Goal: Task Accomplishment & Management: Manage account settings

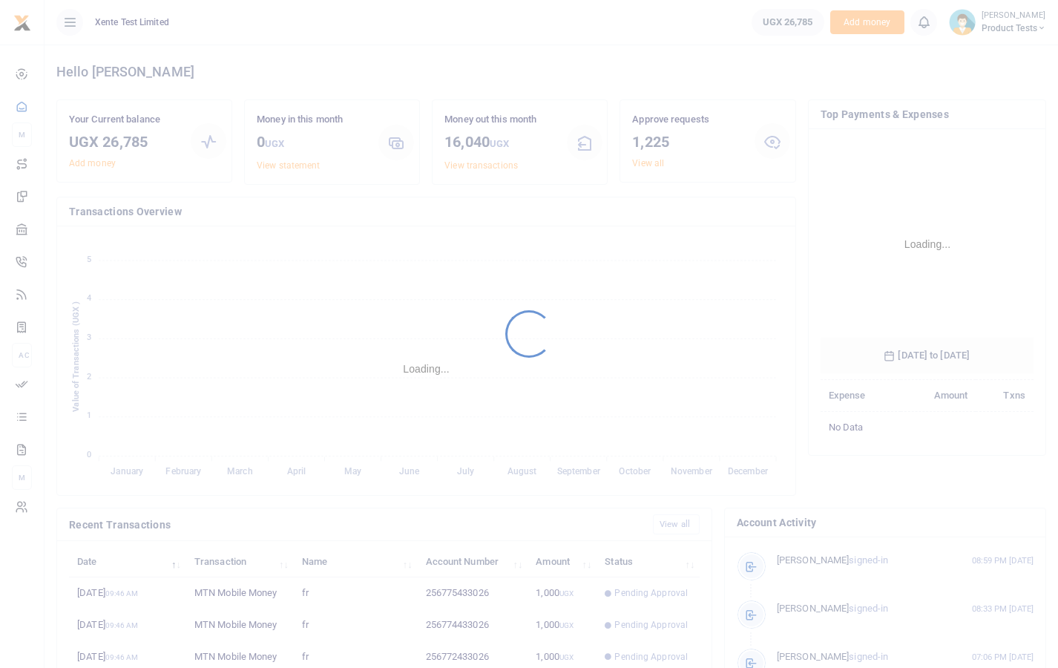
scroll to position [220, 203]
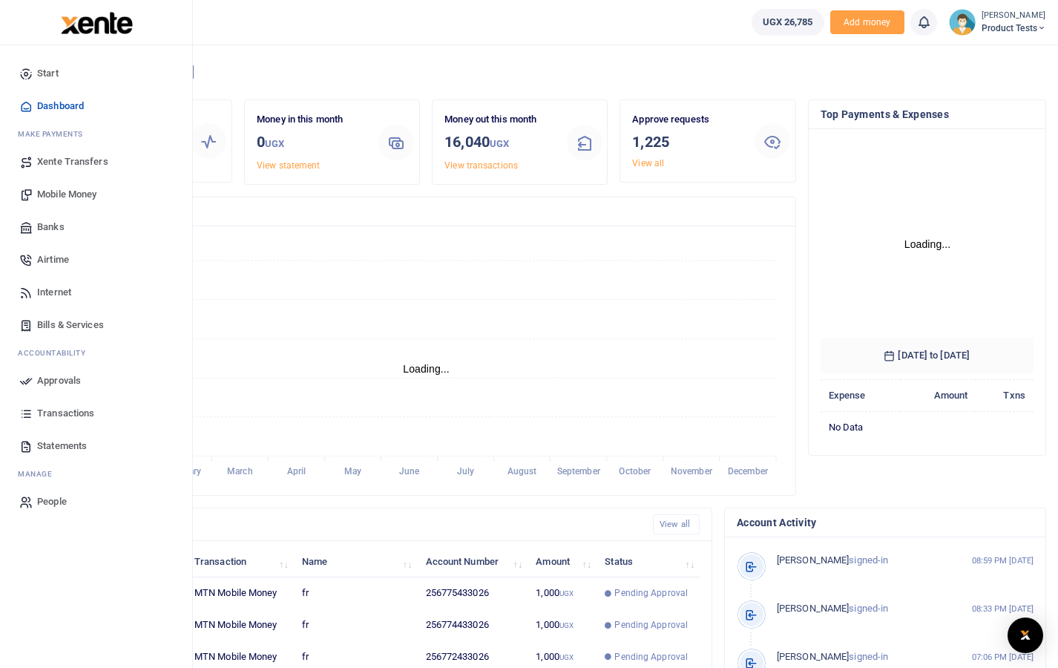
click at [44, 389] on link "Approvals" at bounding box center [96, 380] width 168 height 33
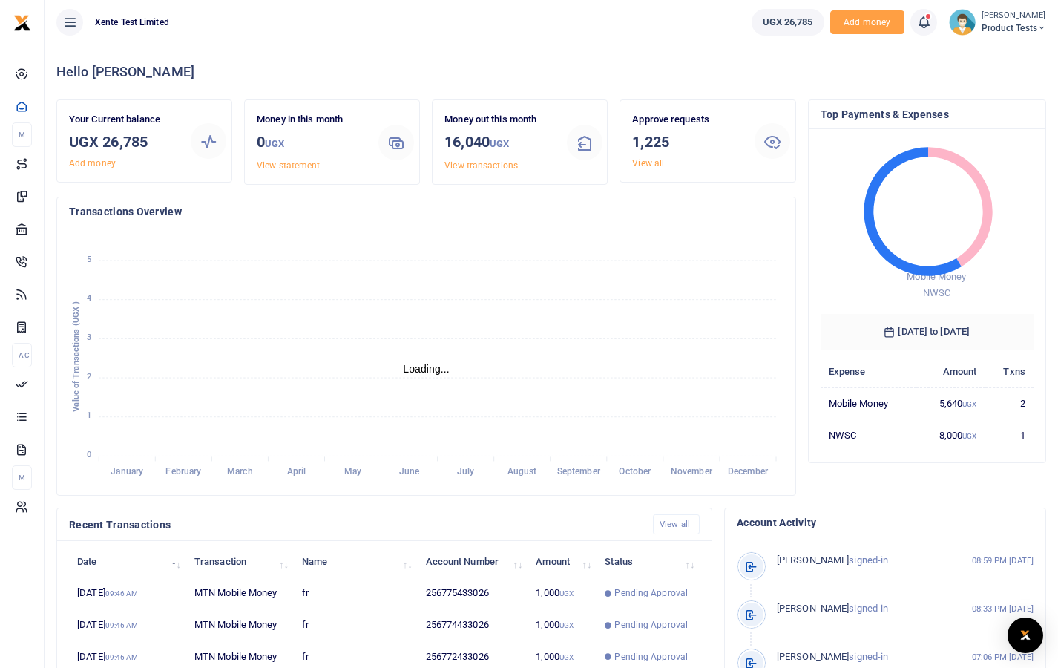
scroll to position [12, 12]
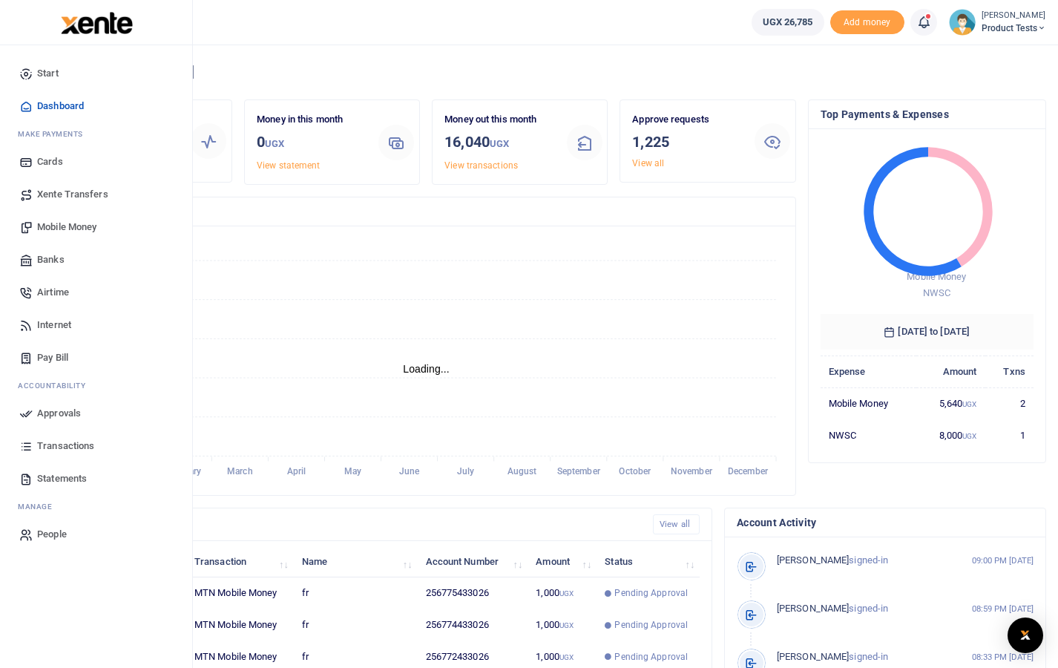
scroll to position [12, 12]
click at [44, 411] on span "Approvals" at bounding box center [59, 413] width 44 height 15
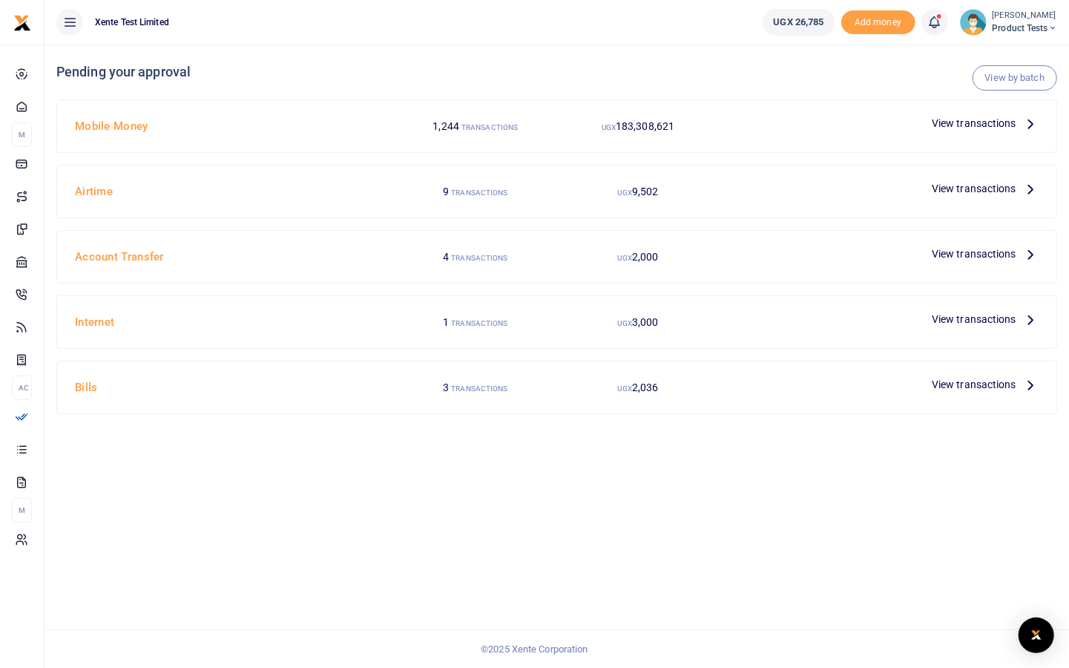
click at [1001, 12] on small "[PERSON_NAME]" at bounding box center [1024, 16] width 65 height 13
click at [988, 56] on link "Switch accounts" at bounding box center [995, 54] width 130 height 21
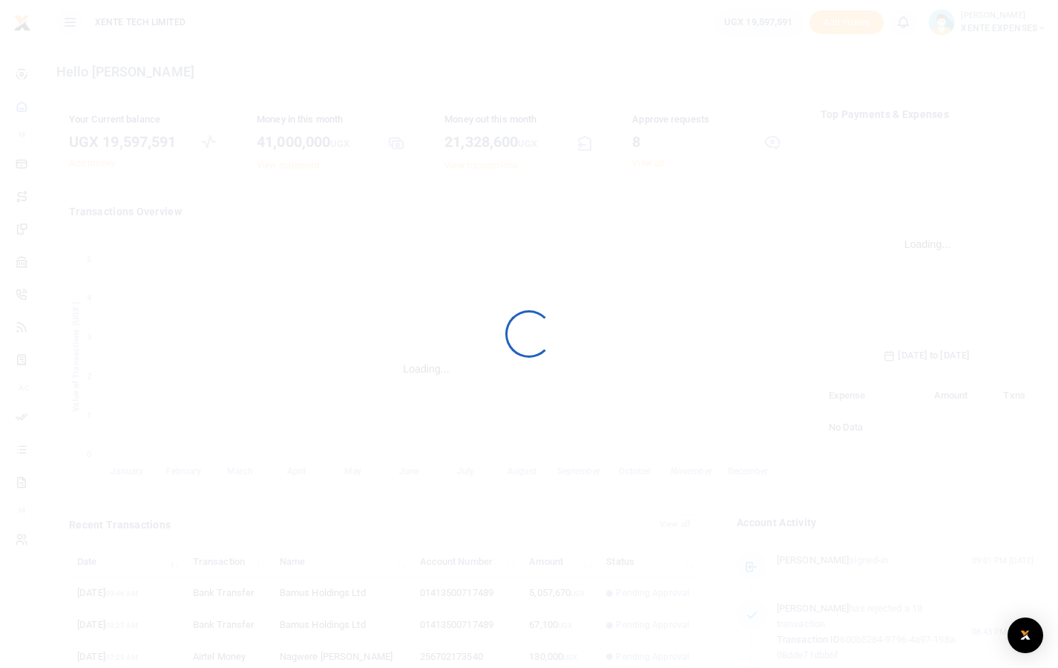
scroll to position [220, 203]
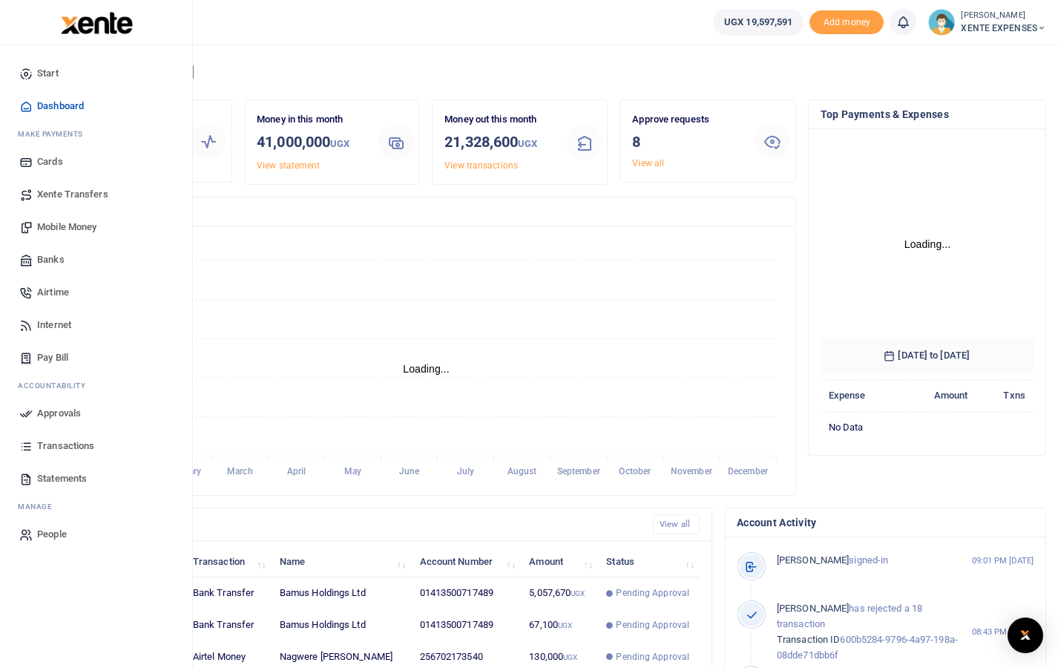
click at [60, 408] on span "Approvals" at bounding box center [59, 413] width 44 height 15
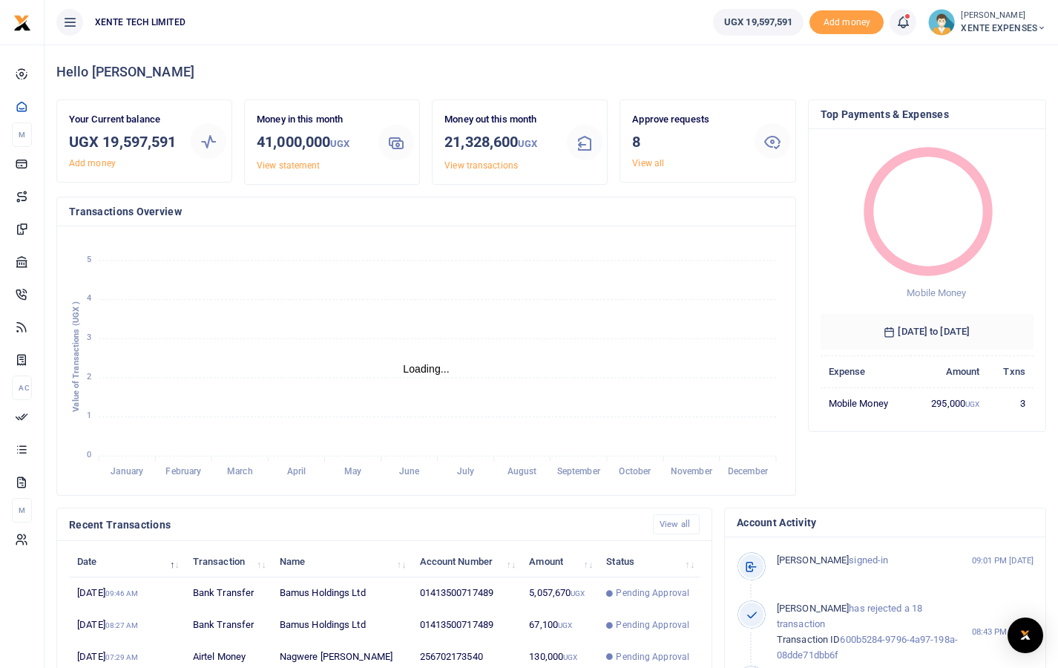
scroll to position [12, 12]
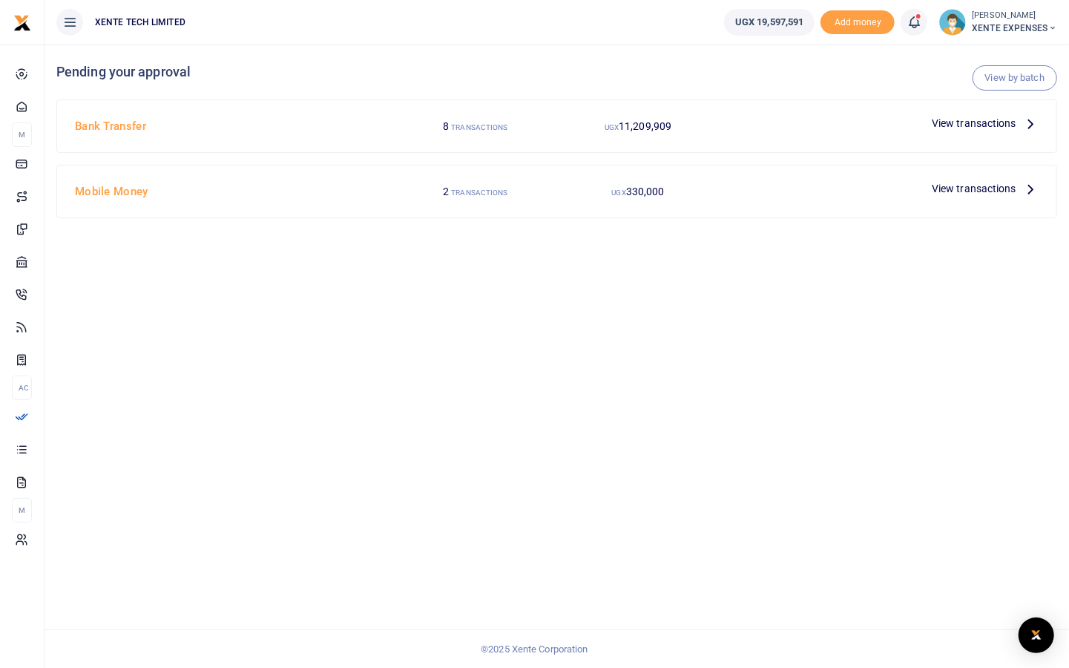
click at [1007, 30] on span "XENTE EXPENSES" at bounding box center [1014, 28] width 85 height 13
click at [998, 56] on link "Switch accounts" at bounding box center [987, 54] width 130 height 21
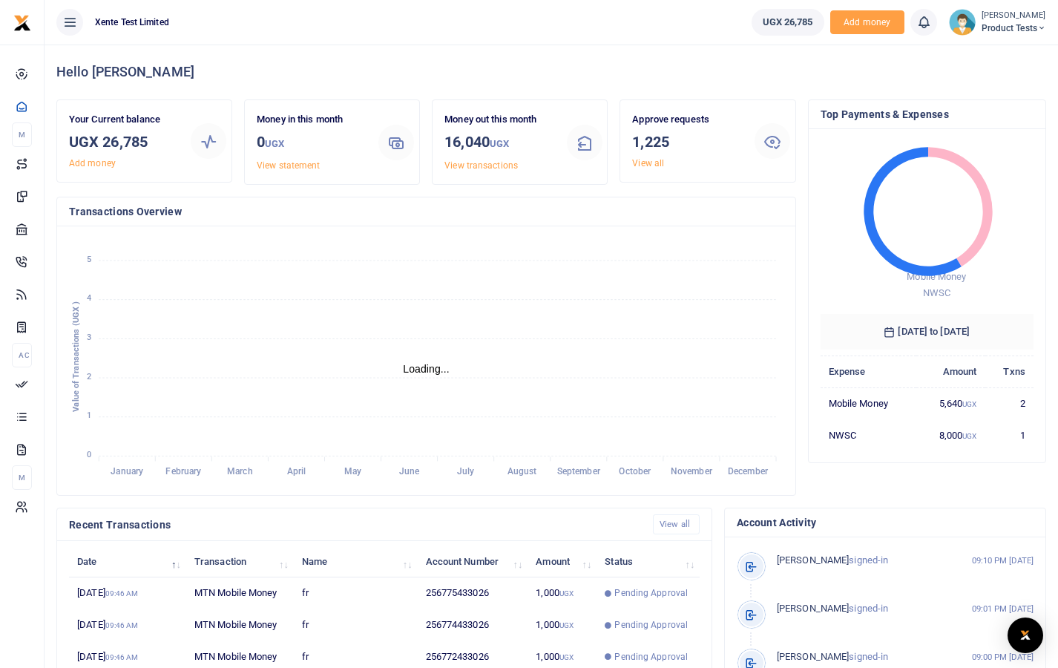
scroll to position [12, 12]
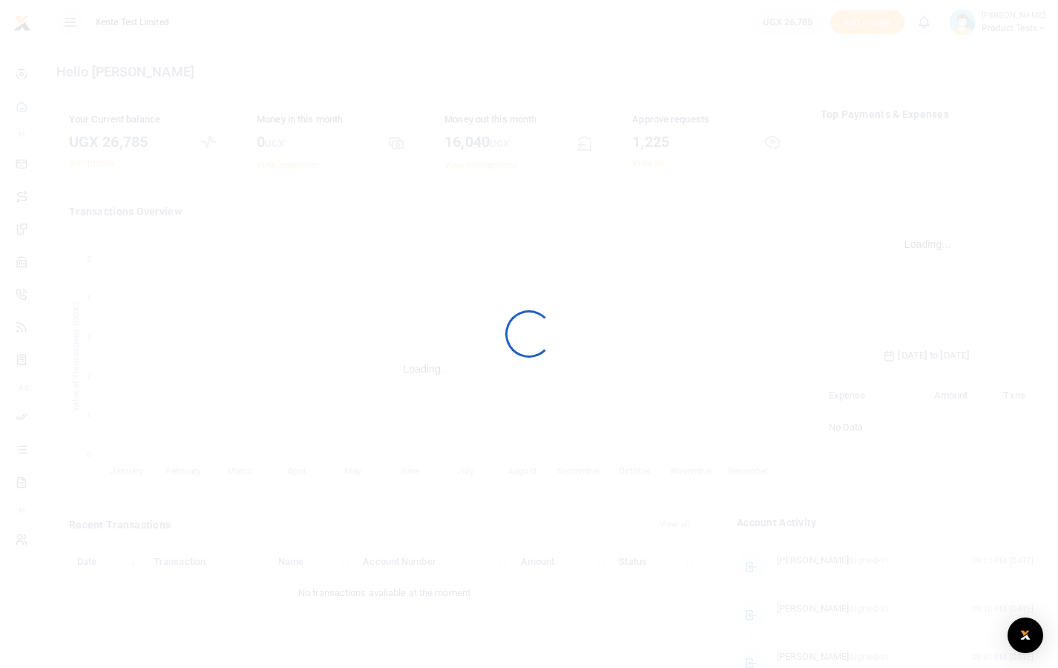
scroll to position [220, 203]
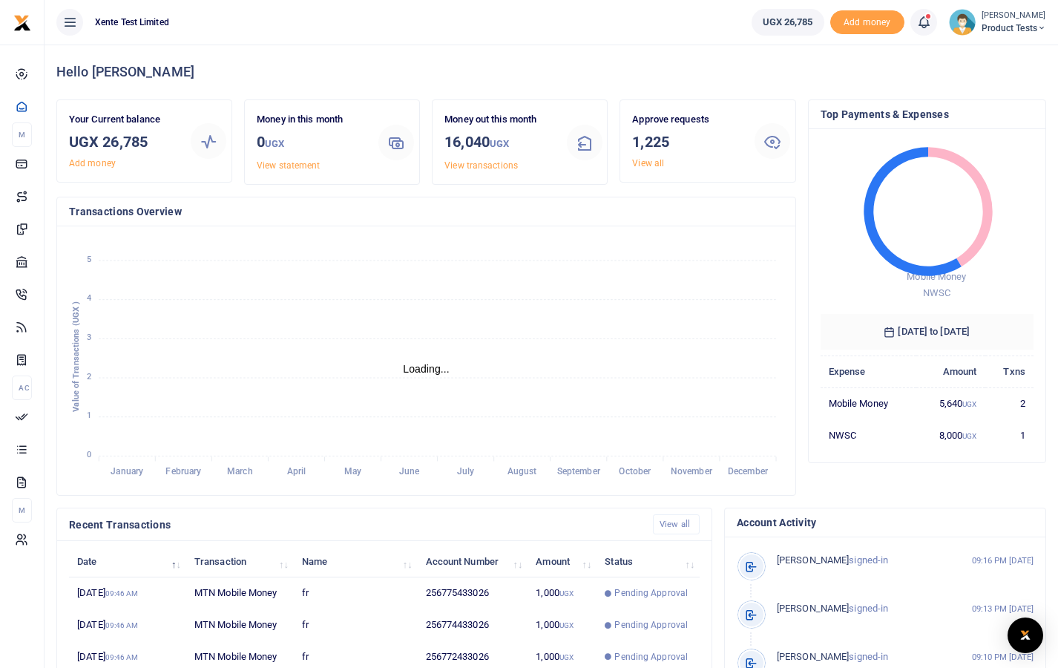
scroll to position [12, 12]
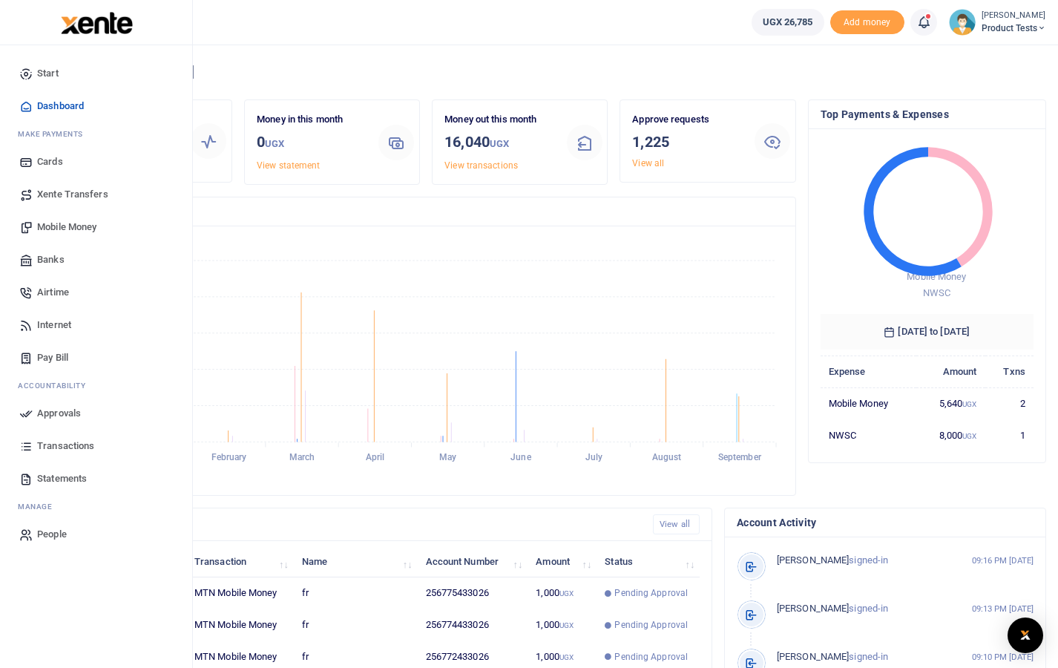
click at [59, 414] on span "Approvals" at bounding box center [59, 413] width 44 height 15
